Goal: Transaction & Acquisition: Book appointment/travel/reservation

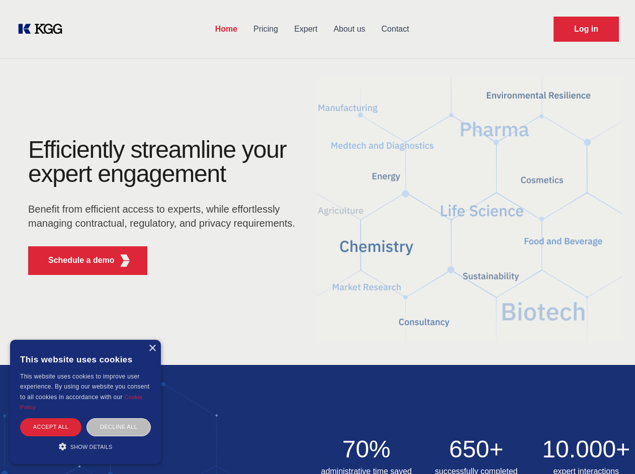
click at [317, 237] on div "Efficiently streamline your expert engagement Benefit from efficient access to …" at bounding box center [165, 210] width 306 height 145
click at [75, 260] on p "Schedule a demo" at bounding box center [81, 260] width 66 height 12
click at [152, 348] on div "× This website uses cookies This website uses cookies to improve user experienc…" at bounding box center [85, 402] width 151 height 124
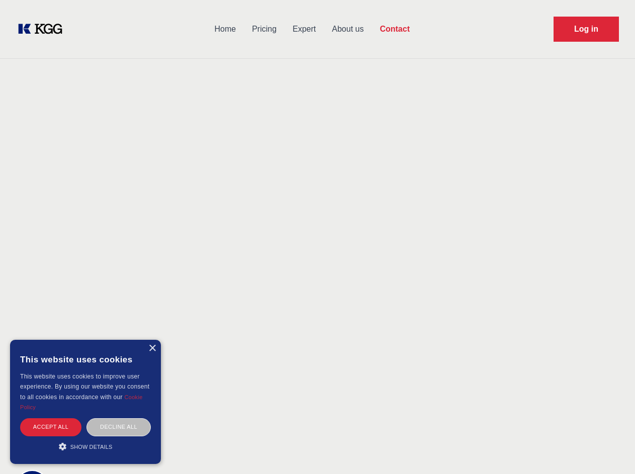
click at [51, 427] on div "Accept all" at bounding box center [50, 427] width 61 height 18
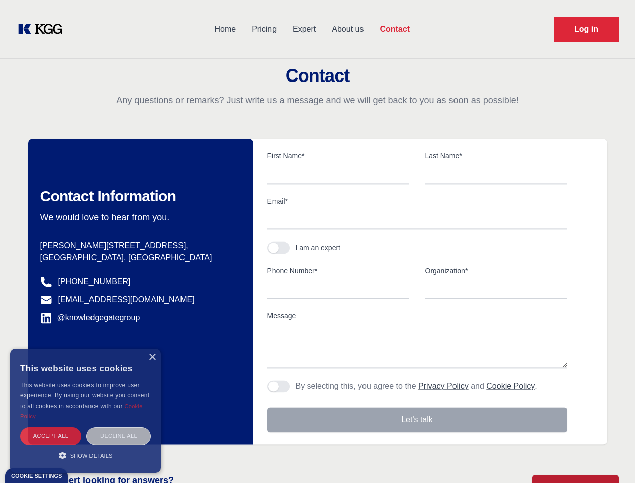
click at [119, 427] on div "Decline all" at bounding box center [118, 436] width 64 height 18
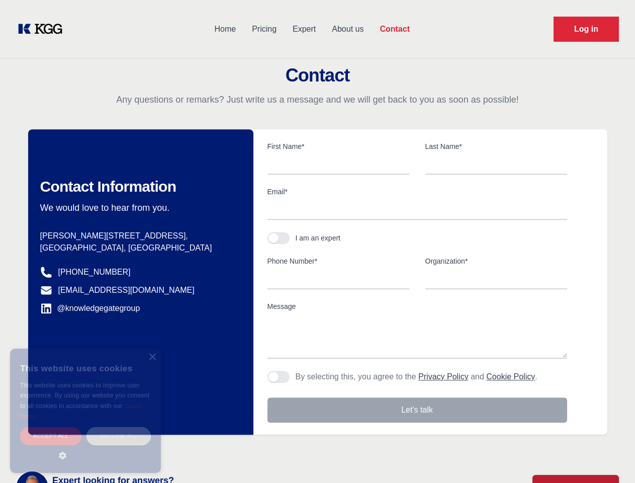
click at [85, 446] on main "Contact Any questions or remarks? Just write us a message and we will get back …" at bounding box center [317, 261] width 635 height 523
